Goal: Find specific page/section: Find specific page/section

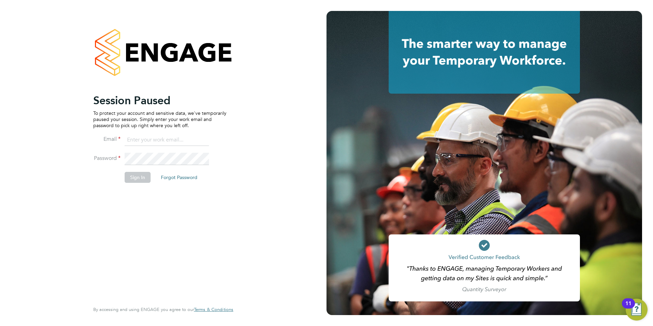
type input "mjones@spheresolutions.co.uk"
click at [131, 169] on li "Password" at bounding box center [159, 162] width 133 height 19
click at [132, 177] on button "Sign In" at bounding box center [138, 177] width 26 height 11
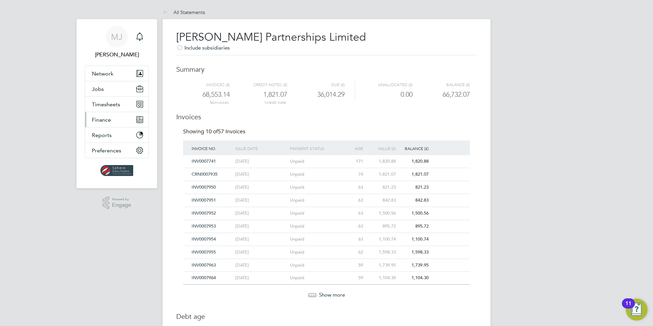
click at [108, 120] on span "Finance" at bounding box center [101, 119] width 19 height 6
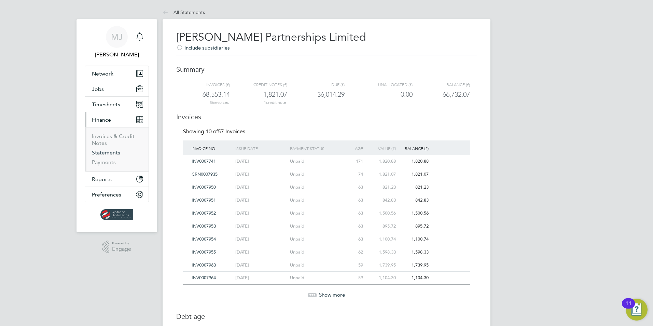
click at [108, 151] on link "Statements" at bounding box center [106, 152] width 28 height 6
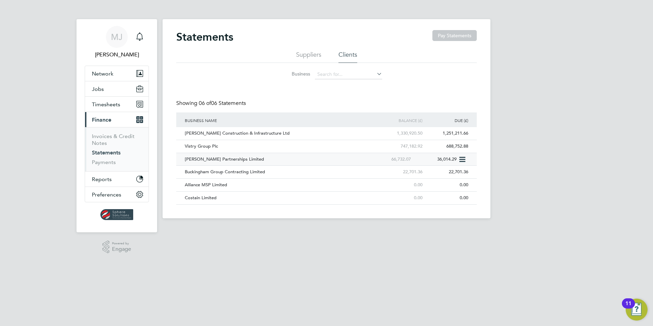
click at [219, 160] on div "[PERSON_NAME] Partnerships Limited" at bounding box center [275, 159] width 184 height 13
